Goal: Transaction & Acquisition: Purchase product/service

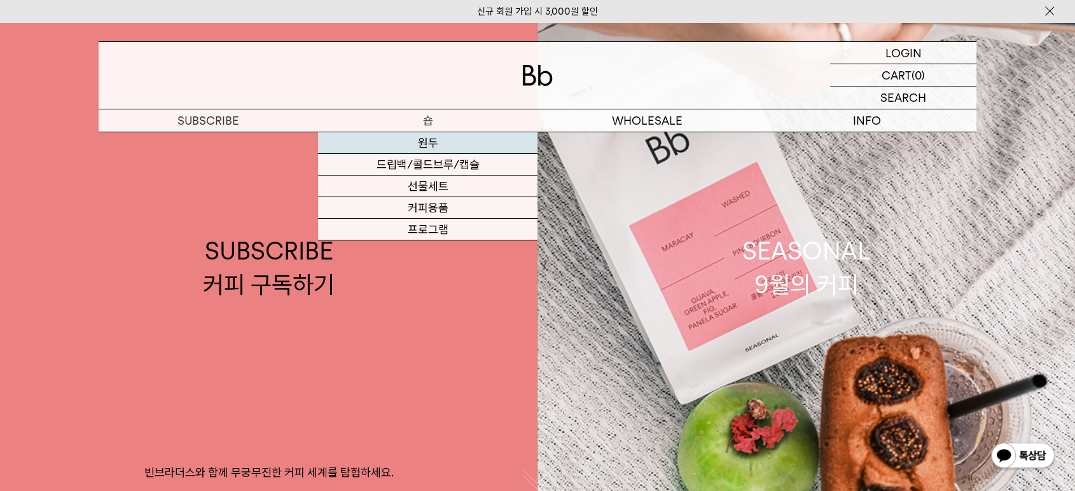
click at [422, 144] on link "원두" at bounding box center [427, 143] width 219 height 22
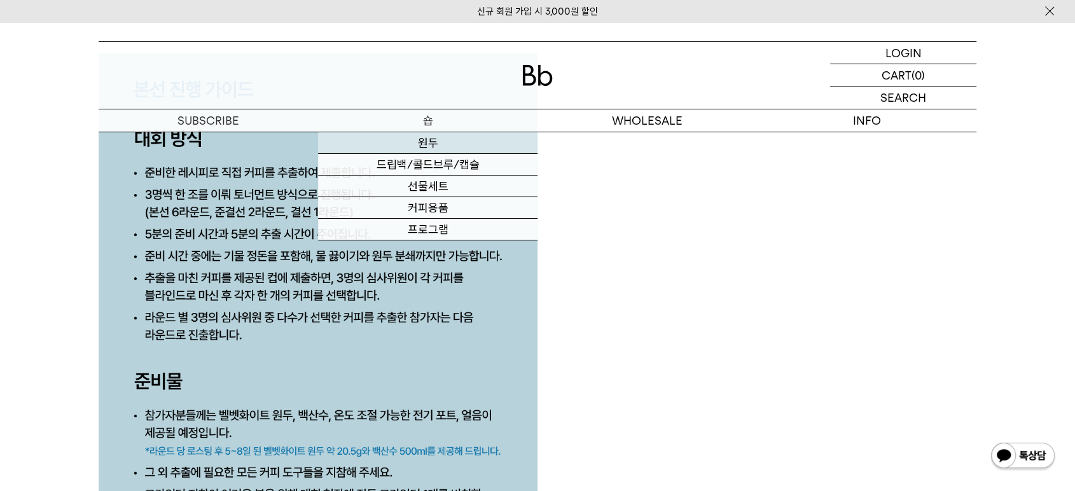
scroll to position [5511, 0]
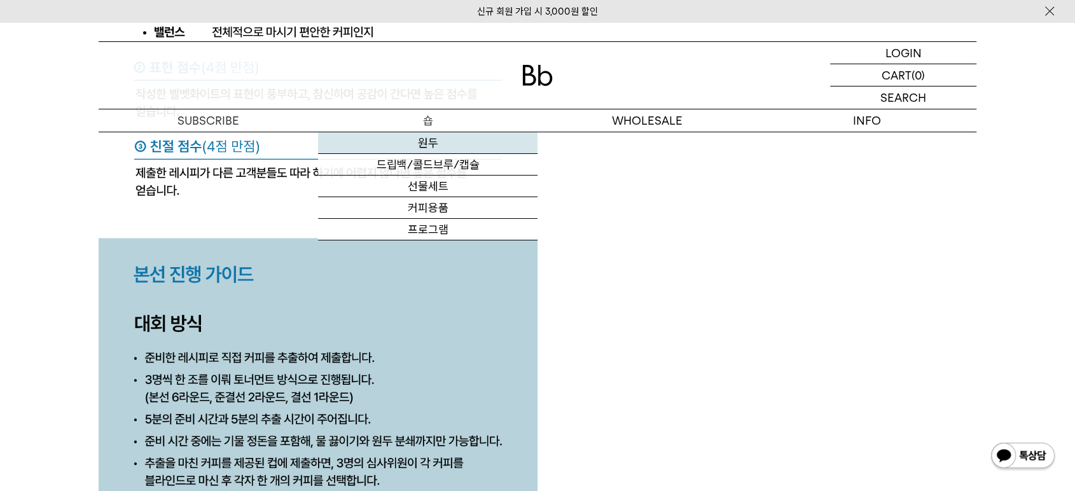
click at [422, 134] on link "원두" at bounding box center [427, 143] width 219 height 22
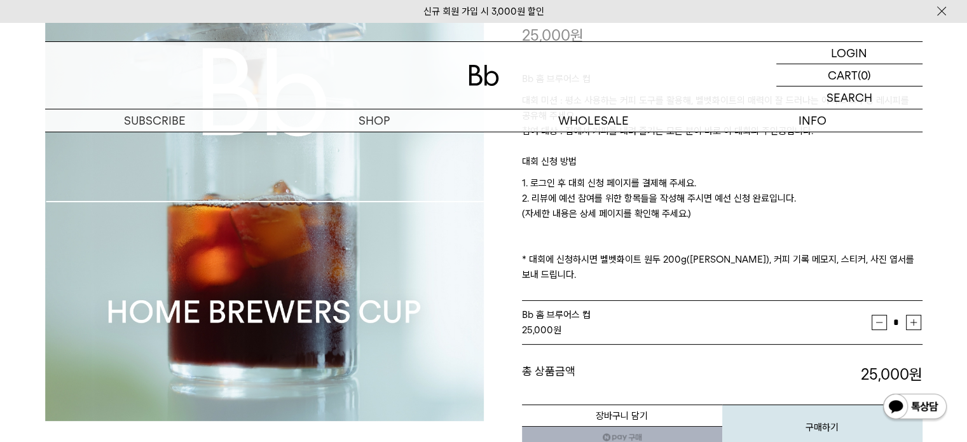
scroll to position [75, 0]
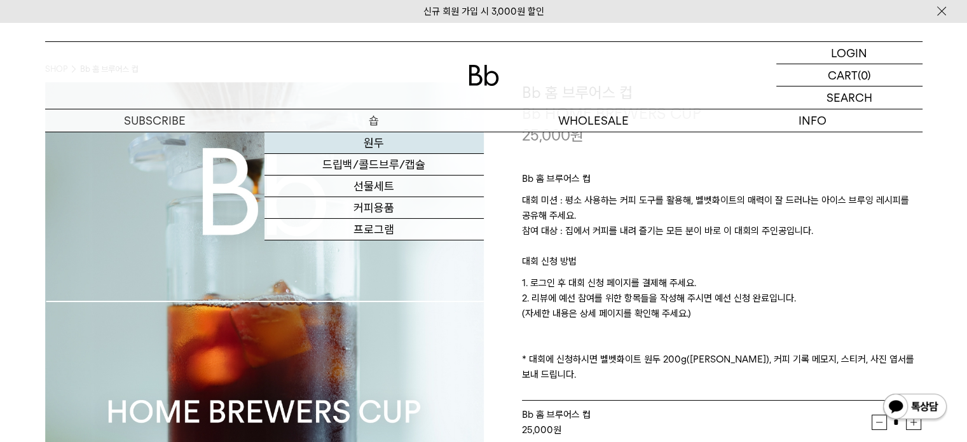
click at [389, 147] on link "원두" at bounding box center [374, 143] width 219 height 22
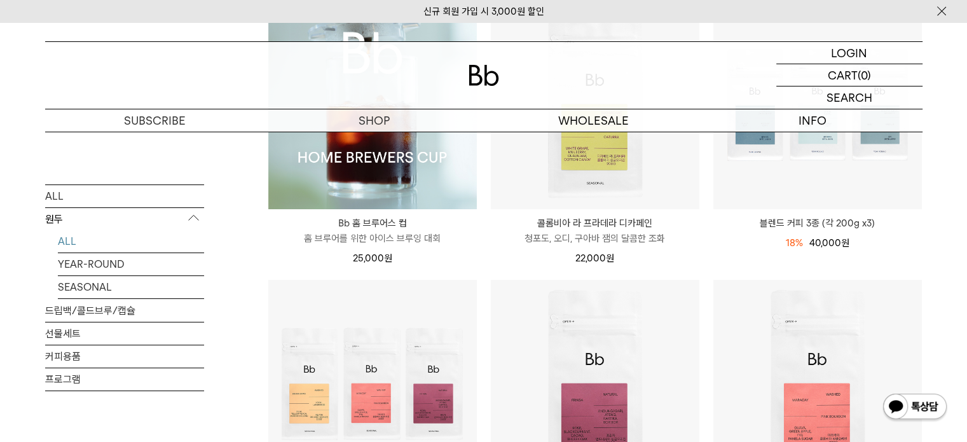
scroll to position [127, 0]
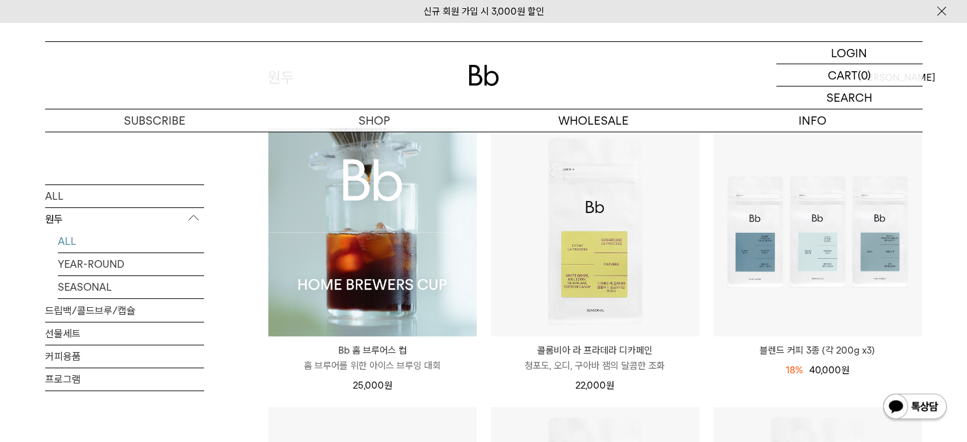
click at [364, 230] on img at bounding box center [372, 232] width 209 height 209
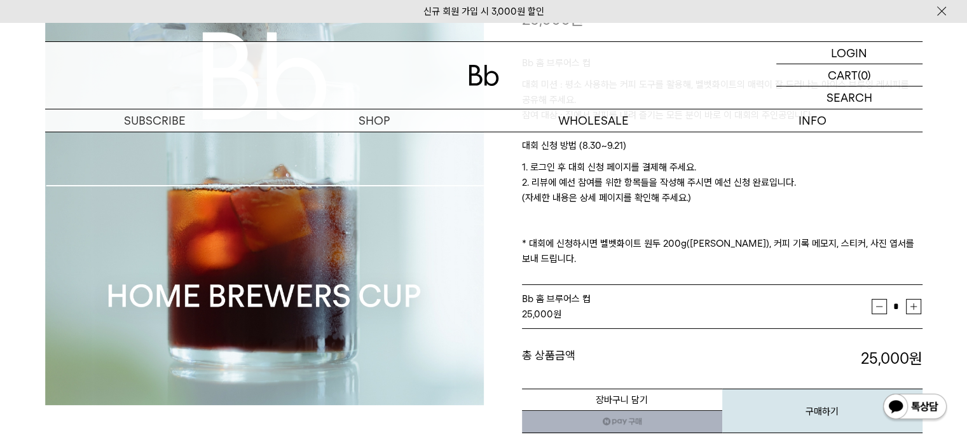
scroll to position [64, 0]
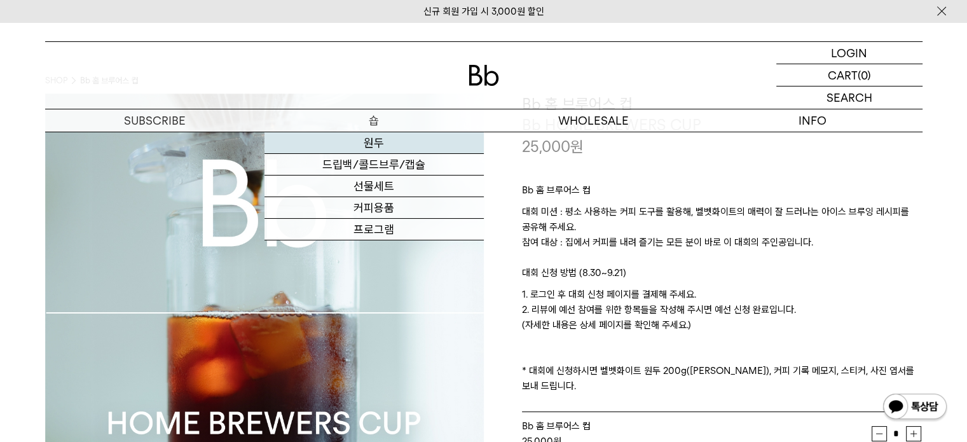
click at [376, 139] on link "원두" at bounding box center [374, 143] width 219 height 22
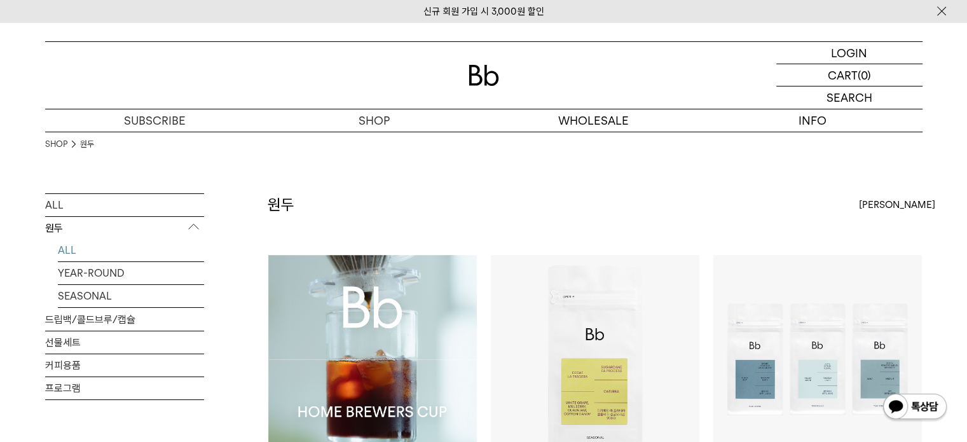
scroll to position [191, 0]
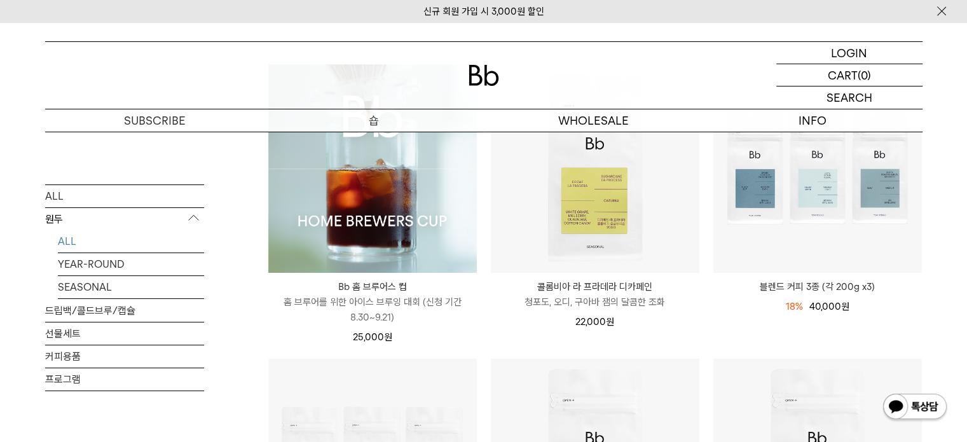
click at [0, 0] on img at bounding box center [0, 0] width 0 height 0
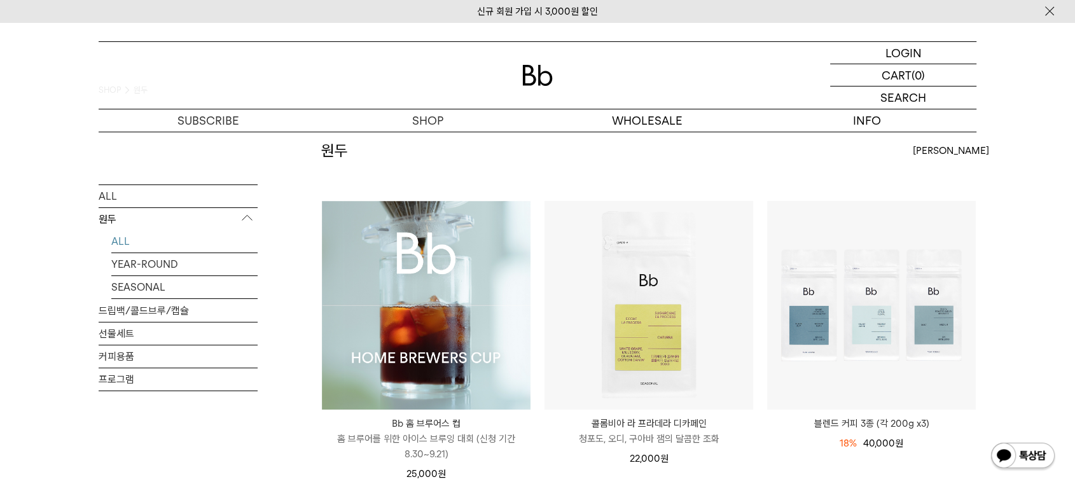
scroll to position [141, 0]
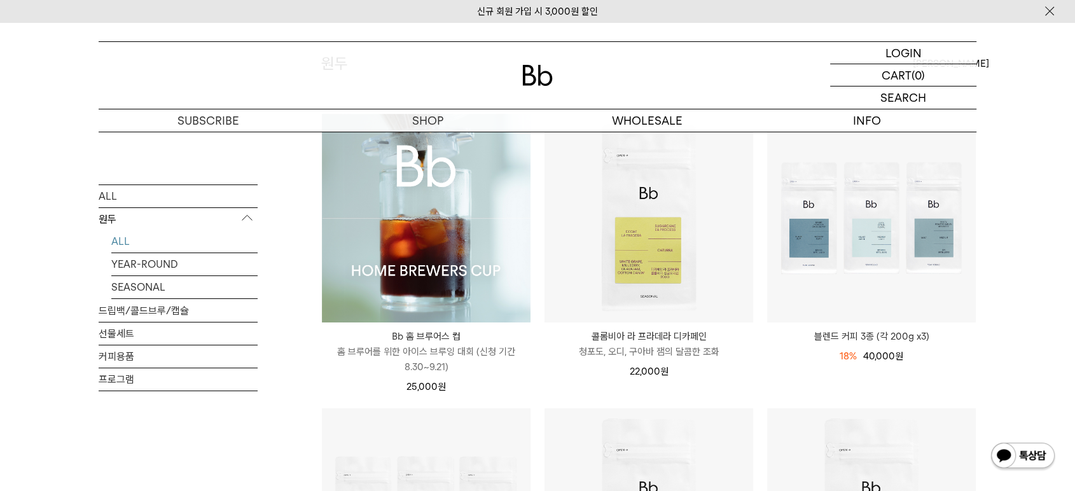
click at [417, 279] on img at bounding box center [426, 218] width 209 height 209
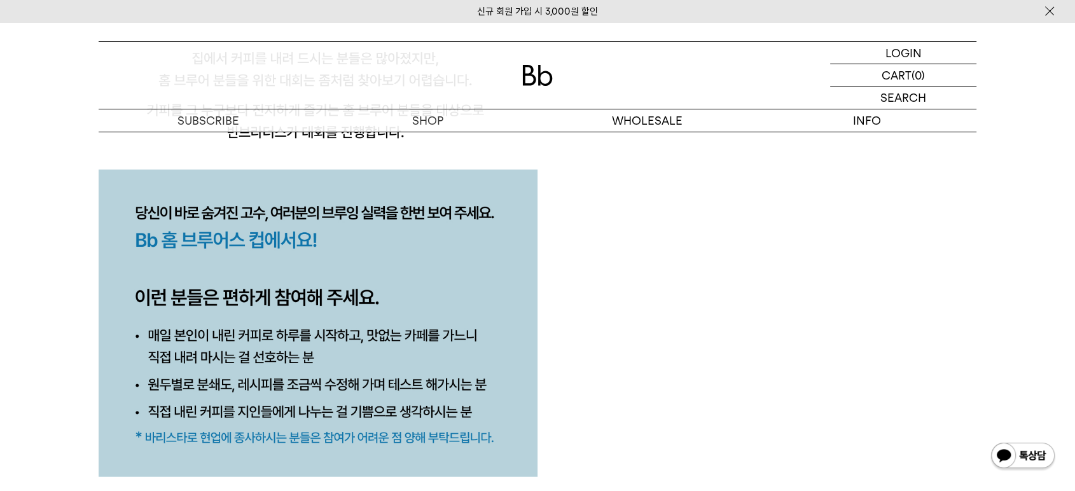
scroll to position [1201, 0]
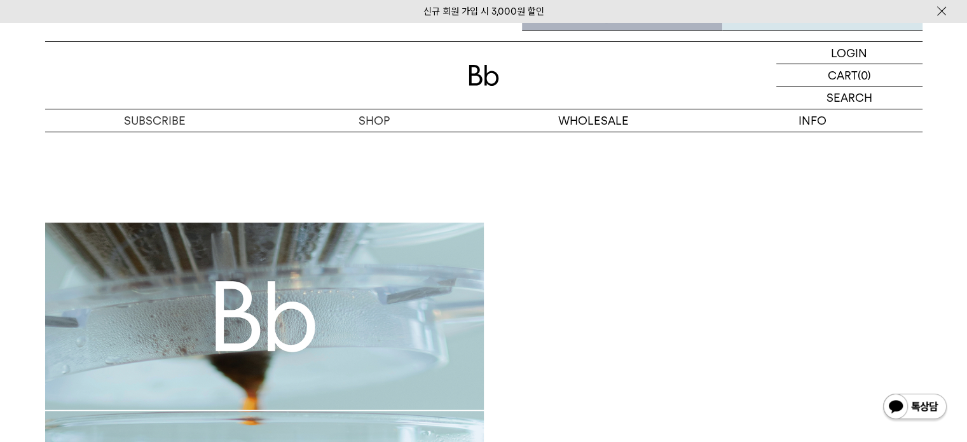
scroll to position [584, 0]
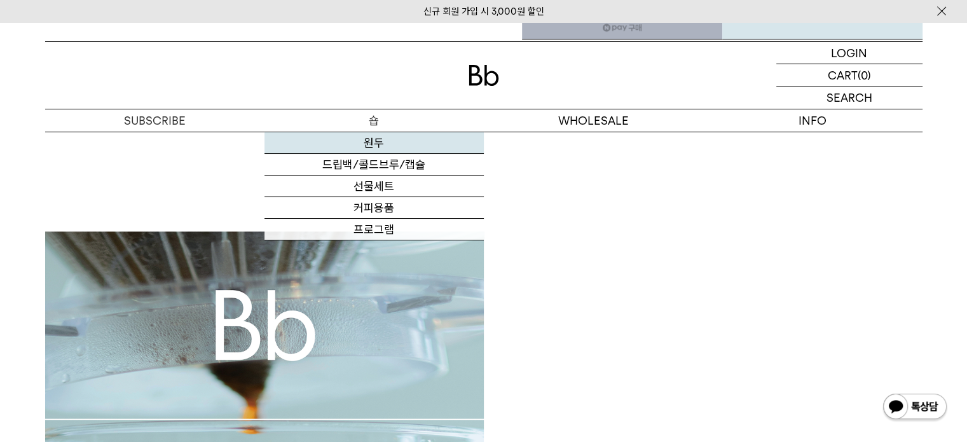
click at [380, 139] on link "원두" at bounding box center [374, 143] width 219 height 22
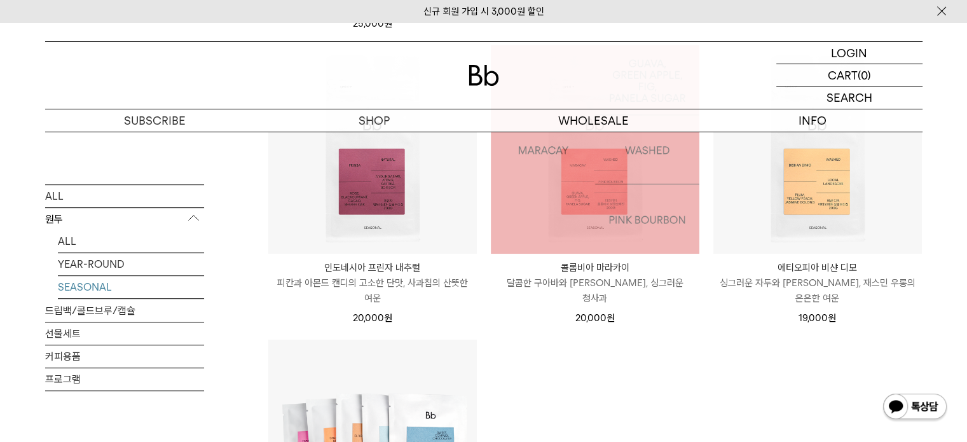
scroll to position [514, 0]
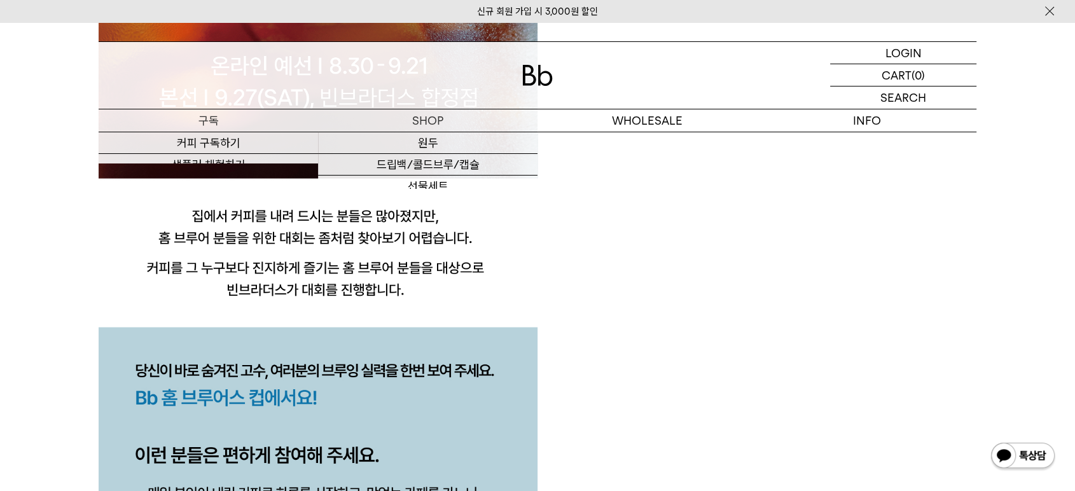
scroll to position [1201, 0]
